Goal: Task Accomplishment & Management: Manage account settings

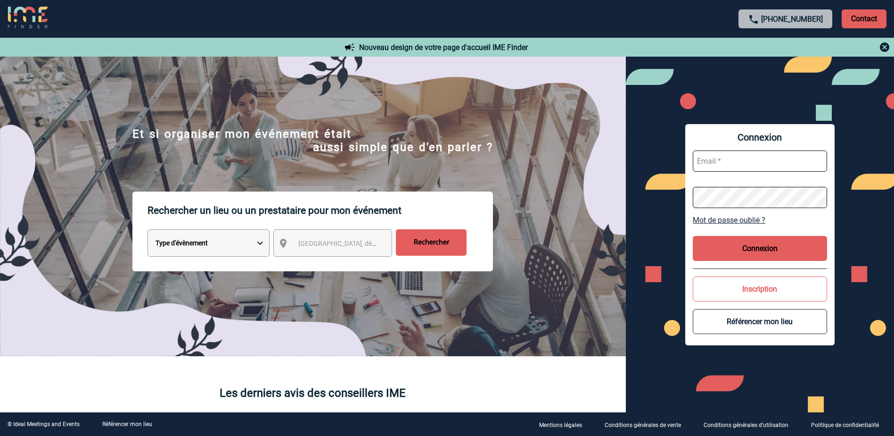
click at [758, 164] on input "text" at bounding box center [760, 160] width 134 height 21
type input "[PERSON_NAME][EMAIL_ADDRESS][DOMAIN_NAME]"
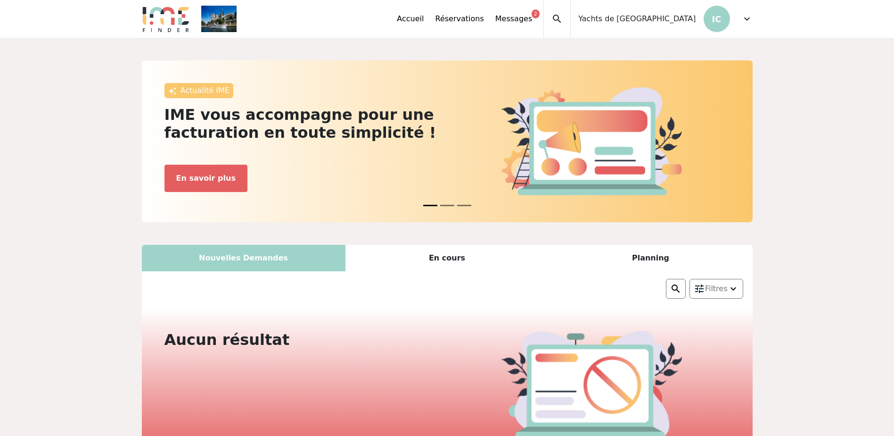
click at [747, 18] on span "expand_more" at bounding box center [747, 18] width 11 height 11
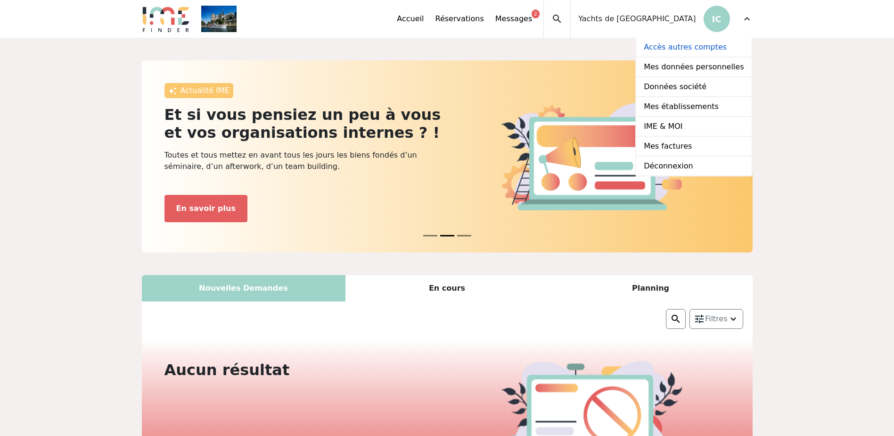
click at [685, 44] on link "Accès autres comptes" at bounding box center [693, 48] width 115 height 20
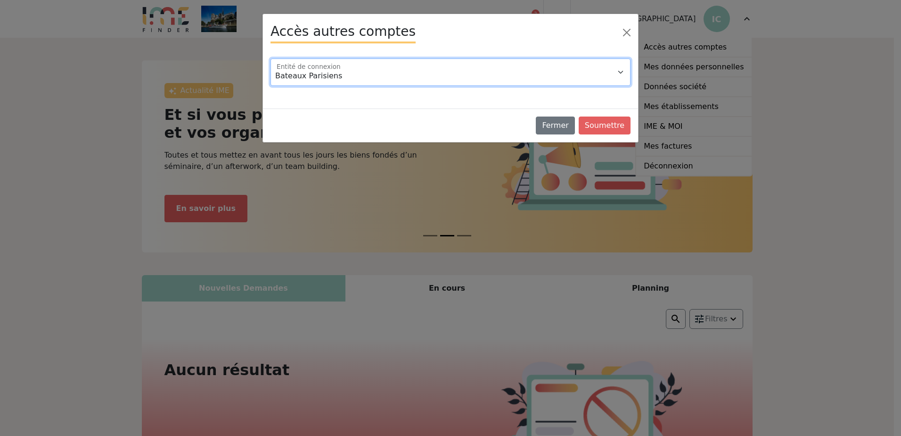
click at [595, 72] on select "Bateaux Parisiens Bistro Parisien Centre National du Football Champion Sodexo C…" at bounding box center [451, 71] width 360 height 27
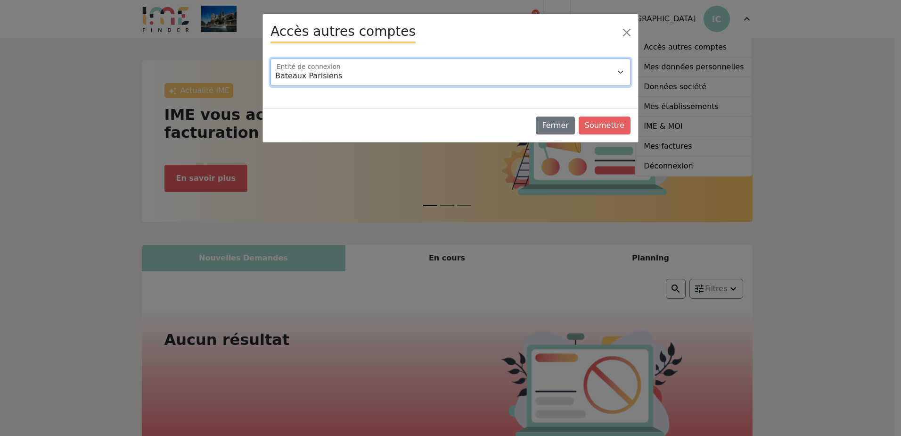
select select "100532"
click at [271, 58] on select "Bateaux Parisiens Bistro Parisien Centre National du Football Champion Sodexo C…" at bounding box center [451, 71] width 360 height 27
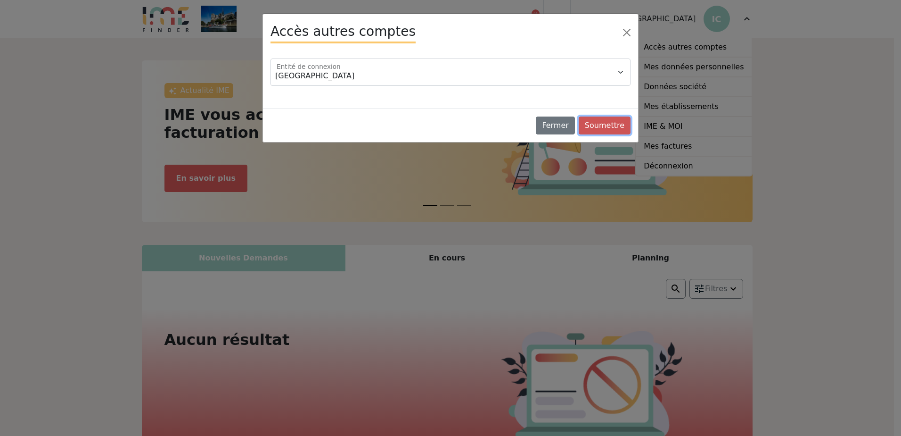
click at [629, 127] on button "Soumettre" at bounding box center [605, 125] width 52 height 18
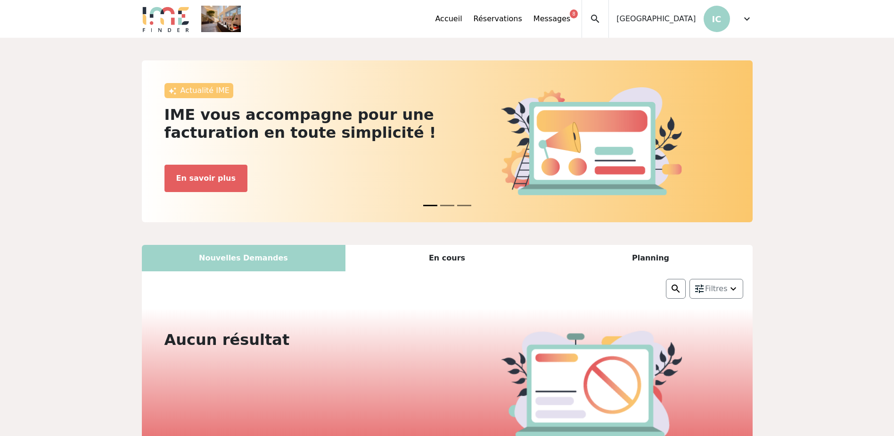
click at [746, 20] on span "expand_more" at bounding box center [747, 18] width 11 height 11
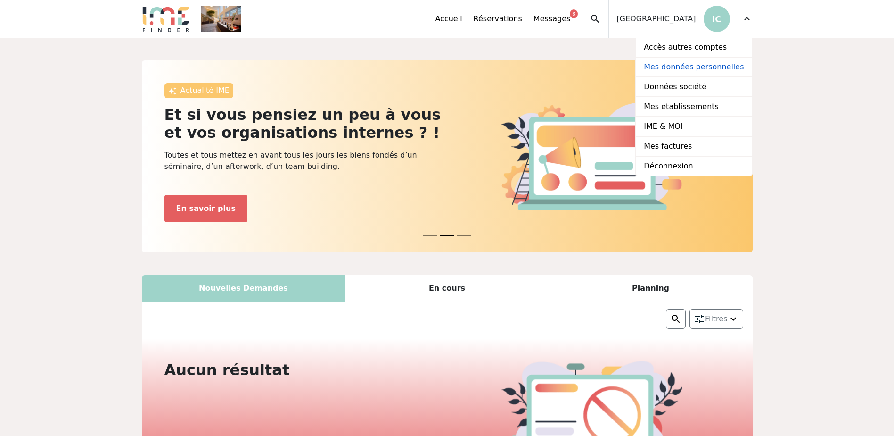
click at [713, 65] on link "Mes données personnelles" at bounding box center [693, 68] width 115 height 20
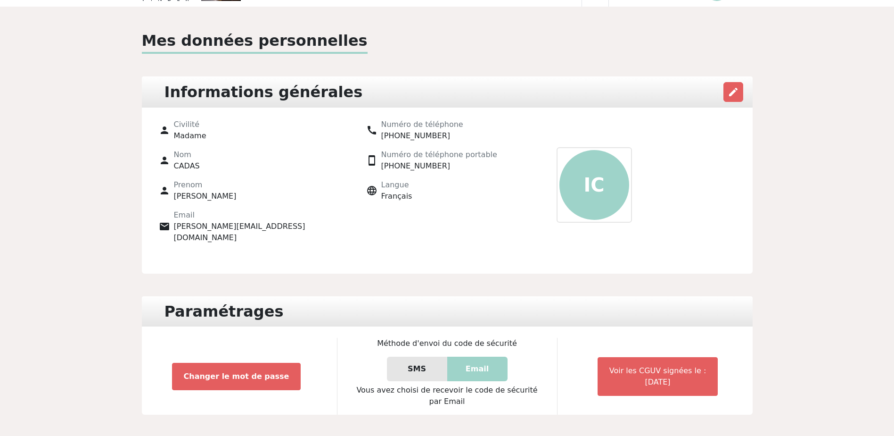
scroll to position [59, 0]
